Goal: Task Accomplishment & Management: Use online tool/utility

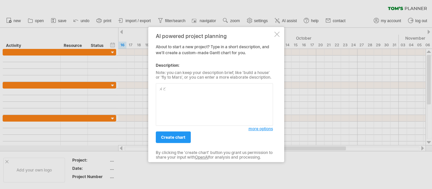
type textarea "我"
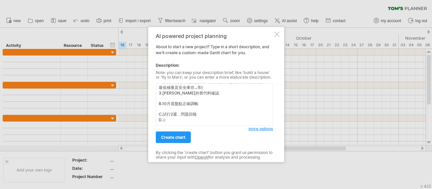
scroll to position [21, 0]
type textarea "成立一個LRP導入專案 A.前置作業:1.久未結案單據結案(客戶訂單、採購單、製造命令) 2.品號基本資料維護(批量、前置天數、補貨倍量、檢驗天數、最低補量及…"
click at [182, 132] on link "create chart" at bounding box center [173, 137] width 35 height 12
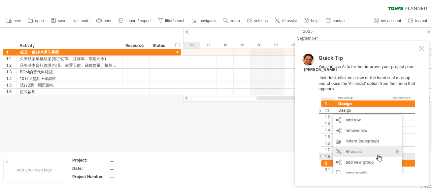
click at [420, 45] on div "Quick Tip You can use AI to further improve your project plan. Just right-click…" at bounding box center [361, 113] width 134 height 144
click at [421, 49] on div at bounding box center [420, 48] width 5 height 5
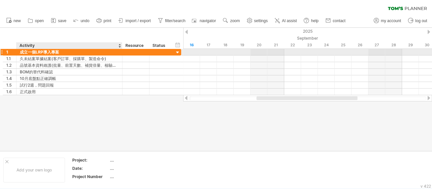
click at [50, 50] on div "成立一個LRP導入專案" at bounding box center [69, 52] width 99 height 6
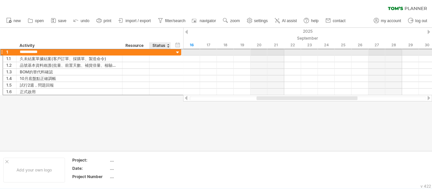
click at [174, 50] on div "**********" at bounding box center [92, 51] width 178 height 7
click at [177, 51] on div at bounding box center [177, 52] width 6 height 6
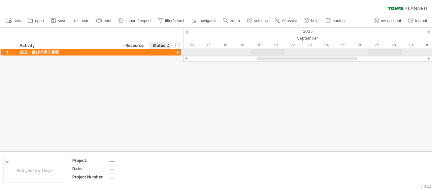
click at [177, 51] on div at bounding box center [177, 52] width 6 height 6
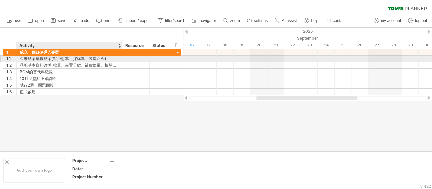
click at [72, 58] on div "久未結案單據結案(客戶訂單、採購單、製造命令)" at bounding box center [69, 58] width 99 height 6
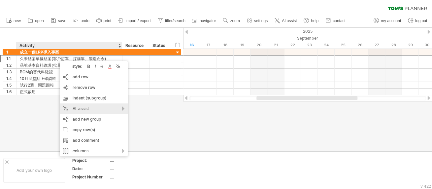
click at [103, 106] on div "AI-assist" at bounding box center [94, 108] width 68 height 11
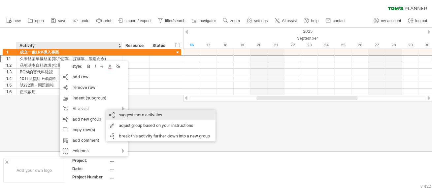
click at [152, 115] on div "suggest more activities" at bounding box center [160, 114] width 109 height 11
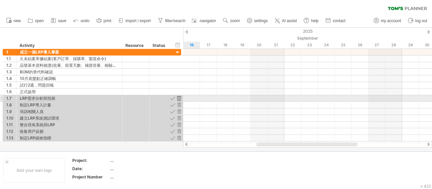
click at [179, 99] on div at bounding box center [179, 98] width 6 height 6
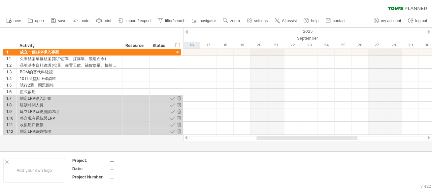
click at [179, 99] on div at bounding box center [179, 98] width 6 height 6
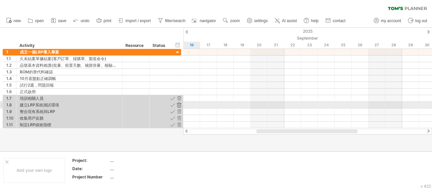
click at [180, 108] on div at bounding box center [179, 105] width 6 height 6
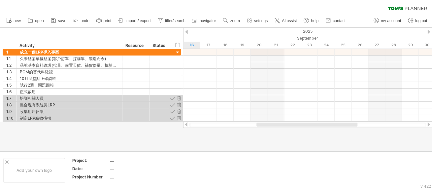
click at [180, 108] on div at bounding box center [179, 105] width 6 height 6
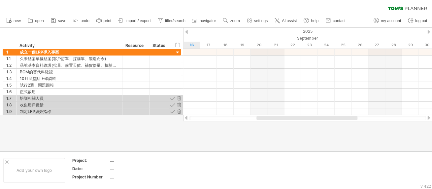
click at [180, 108] on div at bounding box center [179, 105] width 6 height 6
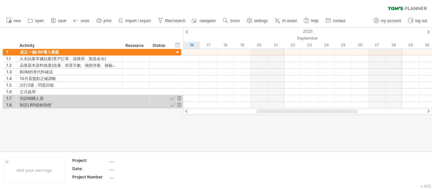
click at [180, 108] on div at bounding box center [179, 105] width 6 height 6
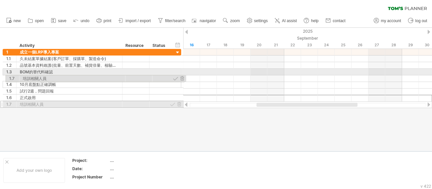
drag, startPoint x: 2, startPoint y: 97, endPoint x: 4, endPoint y: 77, distance: 19.9
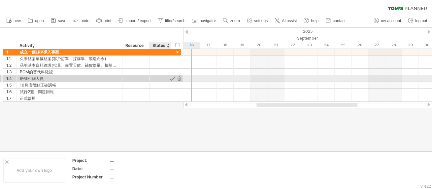
click at [173, 79] on div at bounding box center [172, 78] width 6 height 6
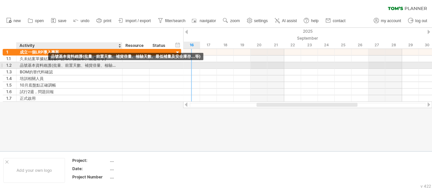
click at [45, 66] on div "品號基本資料維護(批量、前置天數、補貨倍量、檢驗天數、最低補量及安全庫存...等)" at bounding box center [69, 65] width 99 height 6
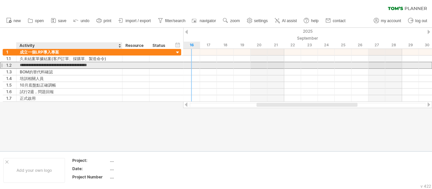
scroll to position [0, 0]
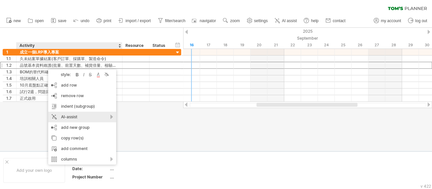
click at [91, 113] on div "AI-assist" at bounding box center [82, 116] width 68 height 11
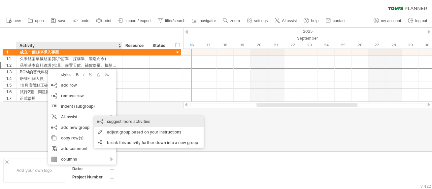
click at [135, 121] on div "suggest more activities" at bounding box center [148, 121] width 109 height 11
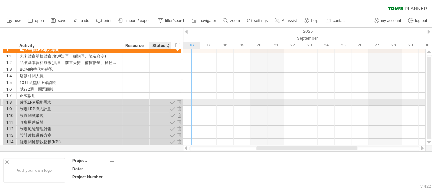
click at [182, 101] on div at bounding box center [176, 102] width 14 height 6
click at [179, 100] on div at bounding box center [179, 102] width 6 height 6
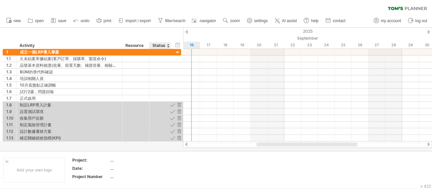
click at [180, 100] on div at bounding box center [181, 98] width 2 height 6
click at [180, 106] on div at bounding box center [179, 105] width 6 height 6
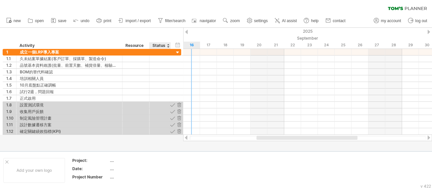
click at [180, 106] on div at bounding box center [179, 105] width 6 height 6
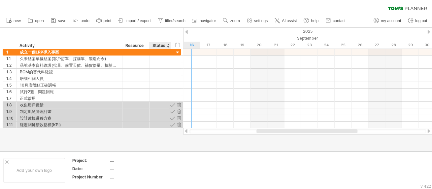
click at [180, 106] on div at bounding box center [179, 105] width 6 height 6
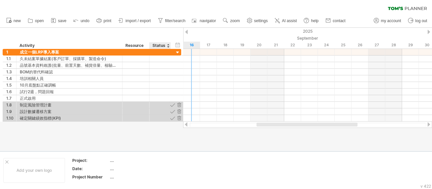
click at [180, 106] on div at bounding box center [179, 105] width 6 height 6
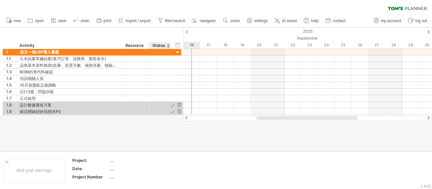
click at [180, 106] on div at bounding box center [179, 105] width 6 height 6
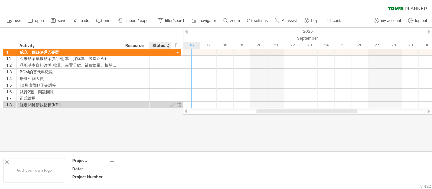
click at [180, 106] on div at bounding box center [179, 105] width 6 height 6
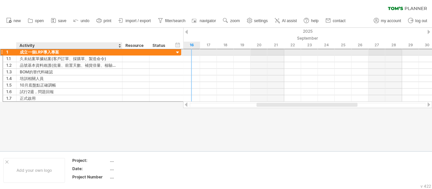
click at [59, 52] on div "成立一個LRP導入專案" at bounding box center [69, 52] width 99 height 6
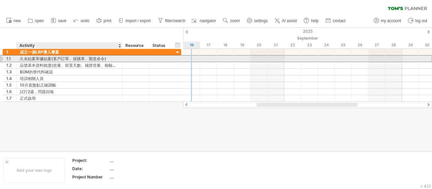
click at [83, 59] on div "久未結案單據結案(客戶訂單、採購單、製造命令)" at bounding box center [69, 58] width 99 height 6
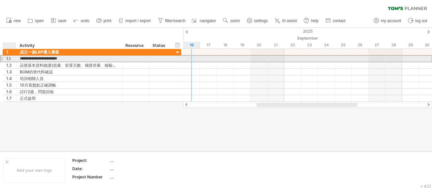
drag, startPoint x: 50, startPoint y: 59, endPoint x: 20, endPoint y: 59, distance: 30.7
click at [20, 59] on input "**********" at bounding box center [69, 58] width 99 height 6
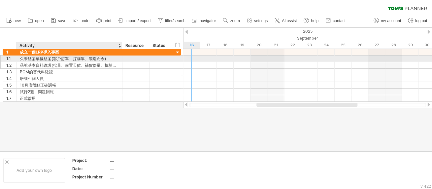
click at [58, 64] on div "品號基本資料維護(批量、前置天數、補貨倍量、檢驗天數、最低補量及安全庫存...等)" at bounding box center [69, 65] width 99 height 6
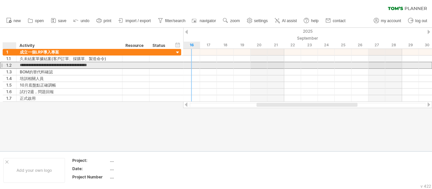
drag, startPoint x: 50, startPoint y: 64, endPoint x: 5, endPoint y: 65, distance: 45.5
click at [5, 65] on div "**********" at bounding box center [92, 65] width 178 height 7
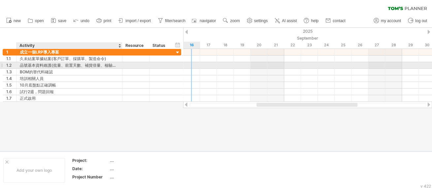
click at [63, 67] on div "品號基本資料維護(批量、前置天數、補貨倍量、檢驗天數、最低補量及安全庫存...等)" at bounding box center [69, 65] width 99 height 6
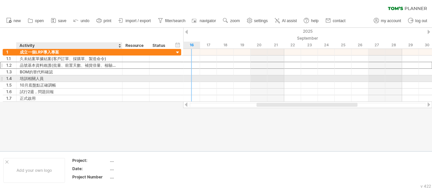
click at [78, 76] on div "培訓相關人員" at bounding box center [69, 78] width 99 height 6
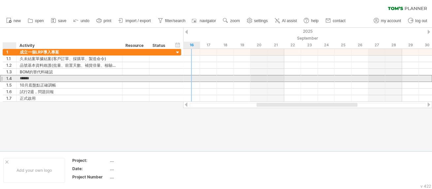
drag, startPoint x: 49, startPoint y: 78, endPoint x: 14, endPoint y: 78, distance: 35.9
click at [14, 78] on div "1.4 ****** 培訓相關人員" at bounding box center [92, 78] width 178 height 7
